Goal: Use online tool/utility

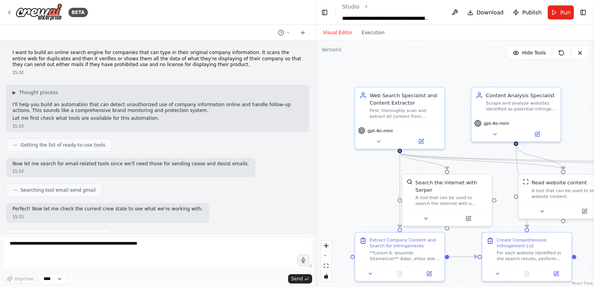
scroll to position [3166, 0]
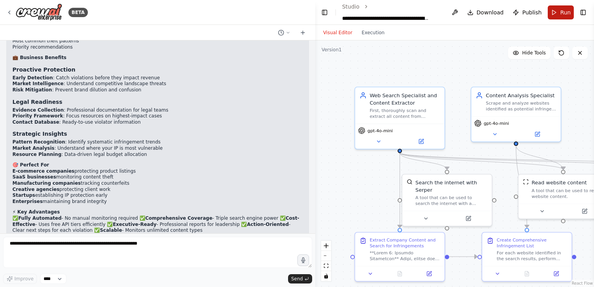
click at [556, 10] on button "Run" at bounding box center [561, 12] width 26 height 14
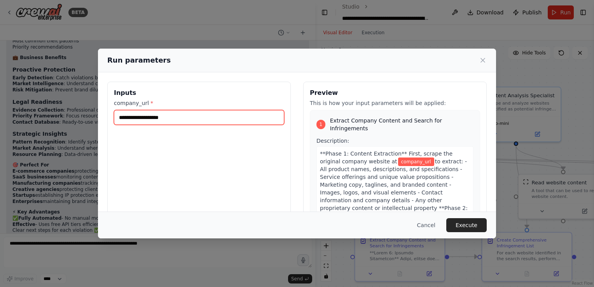
click at [198, 115] on input "company_url *" at bounding box center [199, 117] width 170 height 15
paste input "**********"
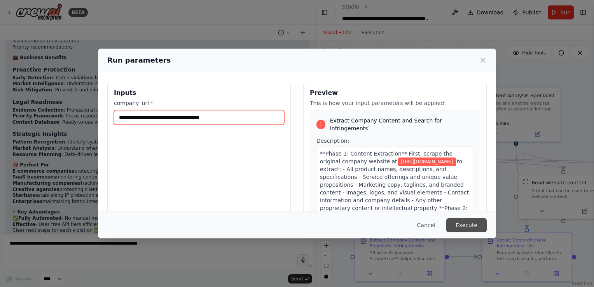
type input "**********"
click at [472, 226] on button "Execute" at bounding box center [466, 225] width 40 height 14
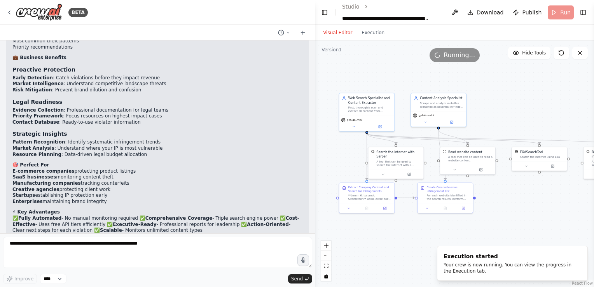
drag, startPoint x: 378, startPoint y: 181, endPoint x: 329, endPoint y: 156, distance: 55.3
click at [329, 156] on div ".deletable-edge-delete-btn { width: 20px; height: 20px; border: 0px solid #ffff…" at bounding box center [454, 163] width 279 height 247
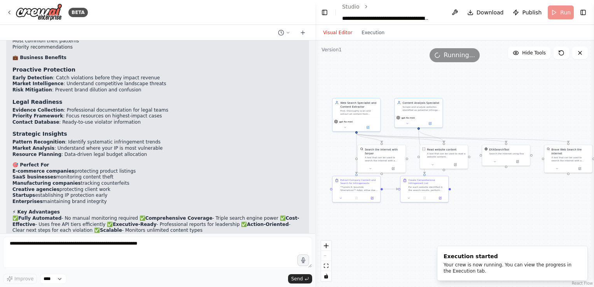
drag, startPoint x: 531, startPoint y: 187, endPoint x: 497, endPoint y: 183, distance: 33.7
click at [497, 183] on div ".deletable-edge-delete-btn { width: 20px; height: 20px; border: 0px solid #ffff…" at bounding box center [454, 163] width 279 height 247
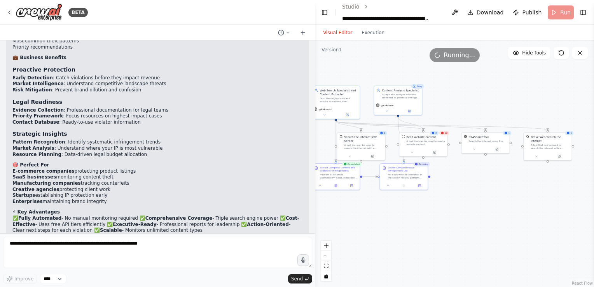
drag, startPoint x: 479, startPoint y: 212, endPoint x: 458, endPoint y: 200, distance: 24.1
click at [458, 200] on div ".deletable-edge-delete-btn { width: 20px; height: 20px; border: 0px solid #ffff…" at bounding box center [454, 163] width 279 height 247
click at [402, 185] on icon at bounding box center [403, 185] width 3 height 3
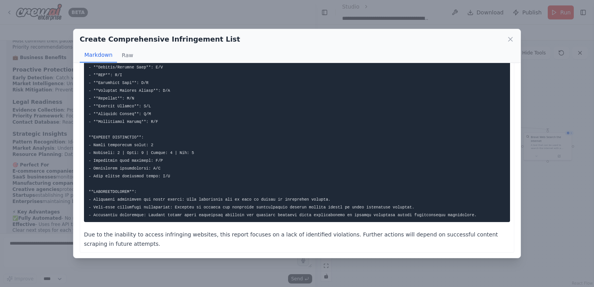
scroll to position [192, 0]
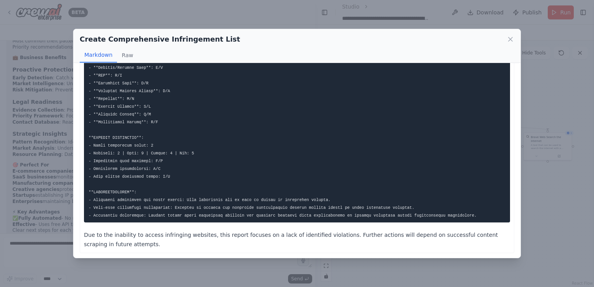
click at [235, 18] on div "Create Comprehensive Infringement List Markdown Raw Due to the inability to acc…" at bounding box center [297, 143] width 594 height 287
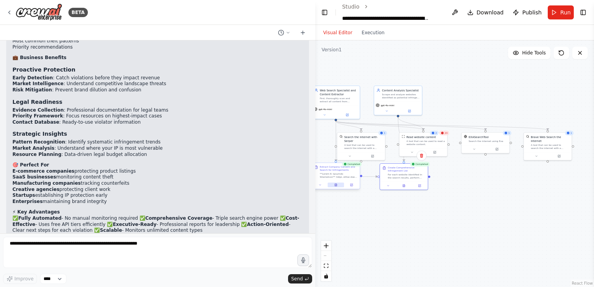
click at [336, 184] on icon at bounding box center [336, 185] width 2 height 3
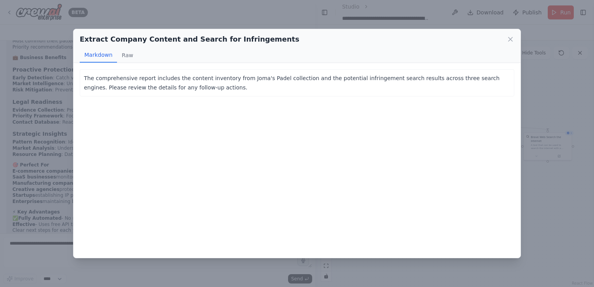
click at [232, 10] on div "Extract Company Content and Search for Infringements Markdown Raw The comprehen…" at bounding box center [297, 143] width 594 height 287
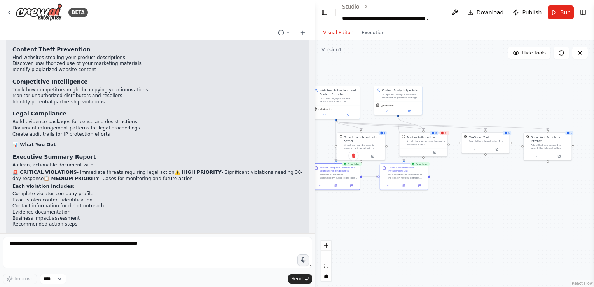
scroll to position [2943, 0]
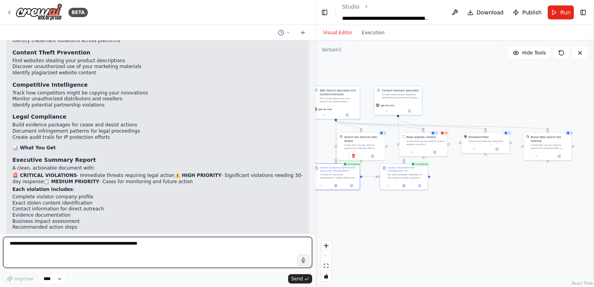
click at [118, 245] on textarea at bounding box center [157, 252] width 309 height 31
type textarea "**********"
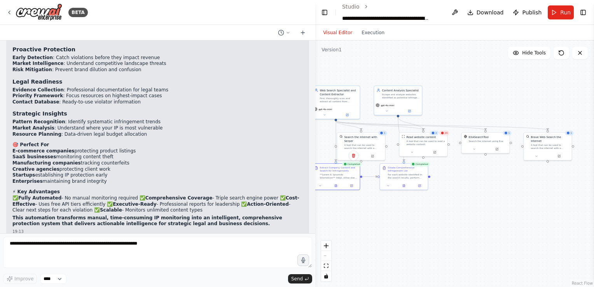
scroll to position [3212, 0]
